Goal: Find specific page/section: Find specific page/section

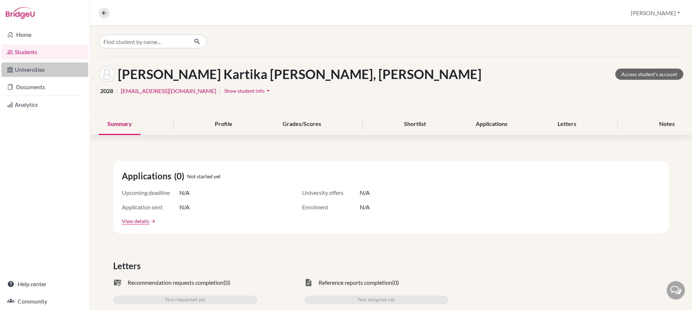
click at [52, 69] on link "Universities" at bounding box center [44, 69] width 87 height 14
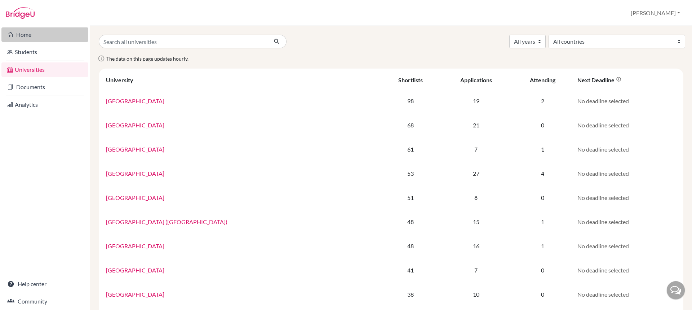
click at [42, 36] on link "Home" at bounding box center [44, 34] width 87 height 14
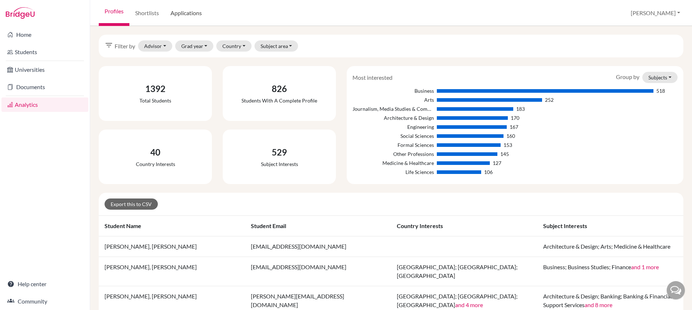
click at [178, 17] on link "Applications" at bounding box center [186, 13] width 43 height 26
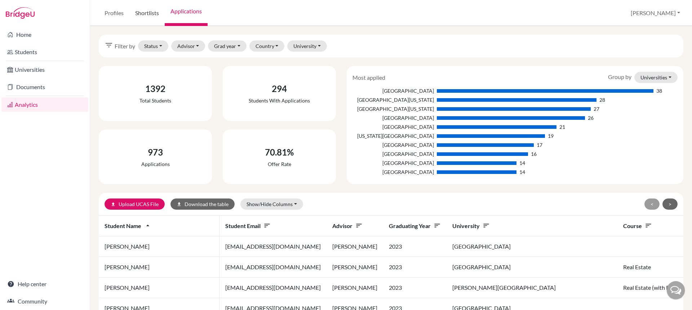
click at [151, 18] on link "Shortlists" at bounding box center [146, 13] width 35 height 26
